Goal: Task Accomplishment & Management: Use online tool/utility

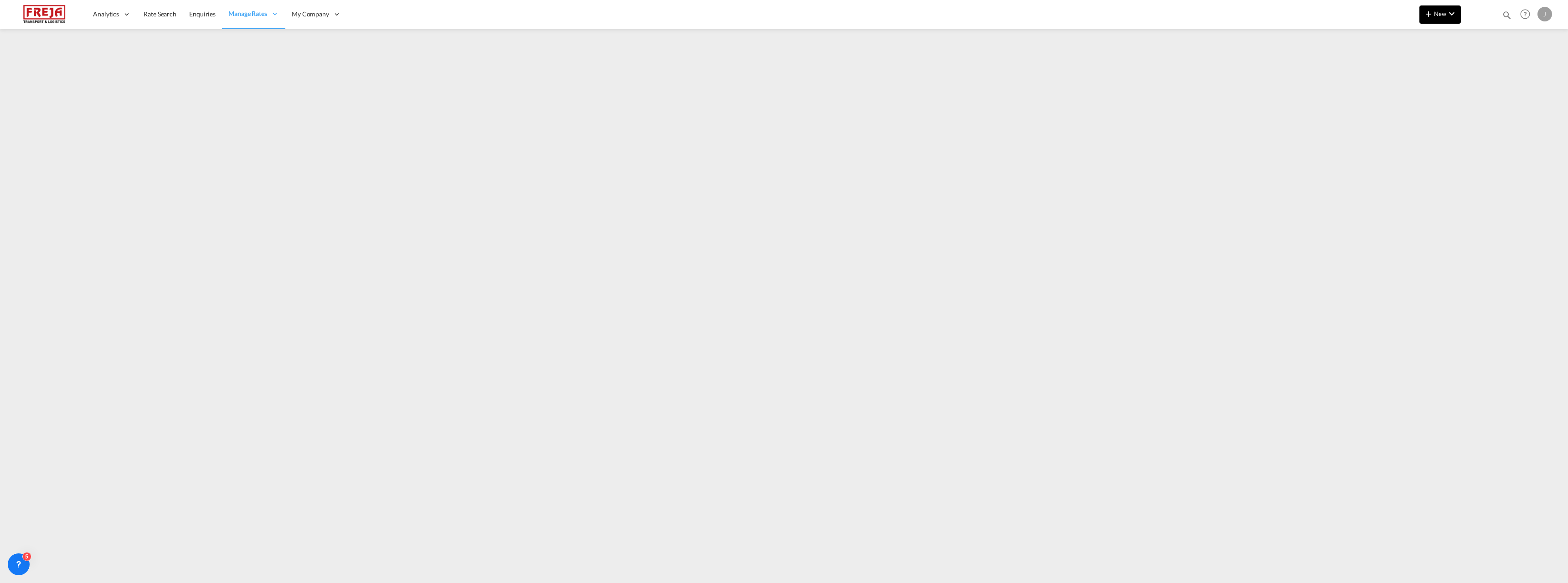
click at [1453, 13] on md-icon "icon-chevron-down" at bounding box center [1452, 13] width 11 height 11
click at [1499, 75] on div "Ratesheet" at bounding box center [1489, 68] width 33 height 23
click at [1427, 10] on md-icon "icon-plus 400-fg" at bounding box center [1429, 13] width 11 height 11
click at [1483, 71] on span "Ratesheet" at bounding box center [1477, 68] width 10 height 18
click at [1455, 12] on md-icon "icon-chevron-down" at bounding box center [1452, 13] width 11 height 11
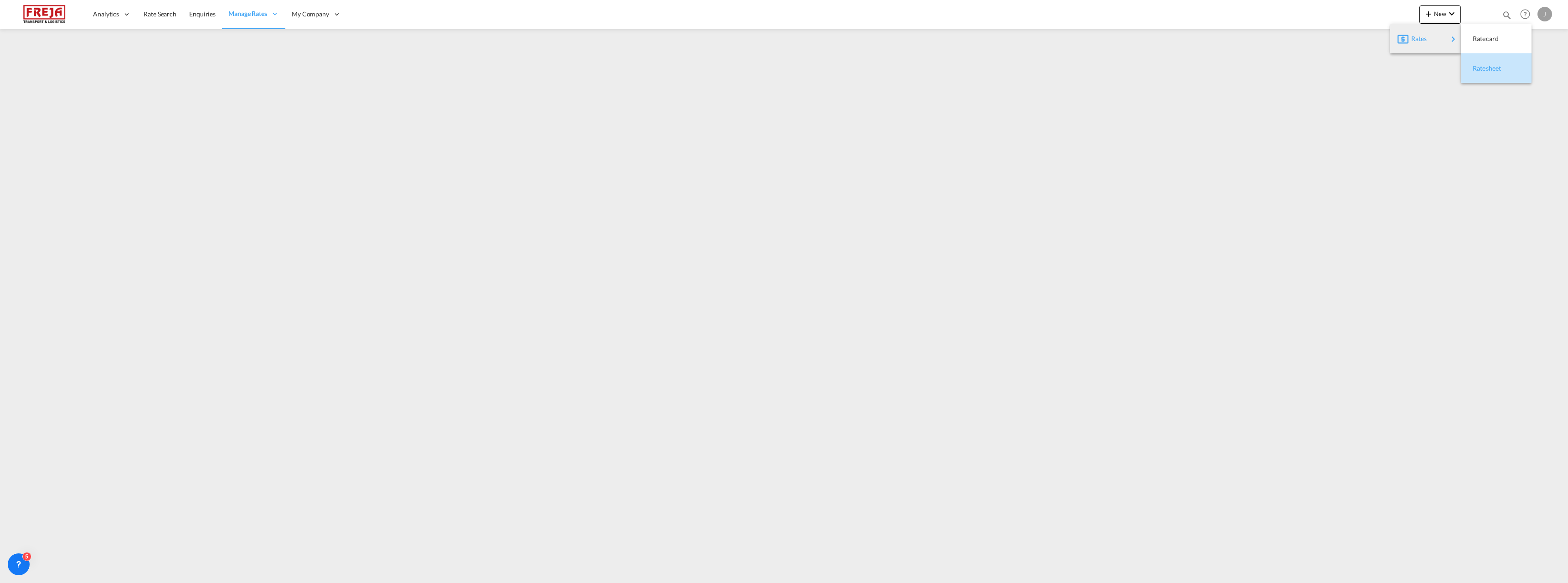
click at [1483, 68] on span "Ratesheet" at bounding box center [1477, 68] width 10 height 18
click at [1447, 16] on md-icon "icon-chevron-down" at bounding box center [1452, 13] width 11 height 11
click at [1476, 68] on span "Ratesheet" at bounding box center [1477, 68] width 10 height 18
